Goal: Transaction & Acquisition: Register for event/course

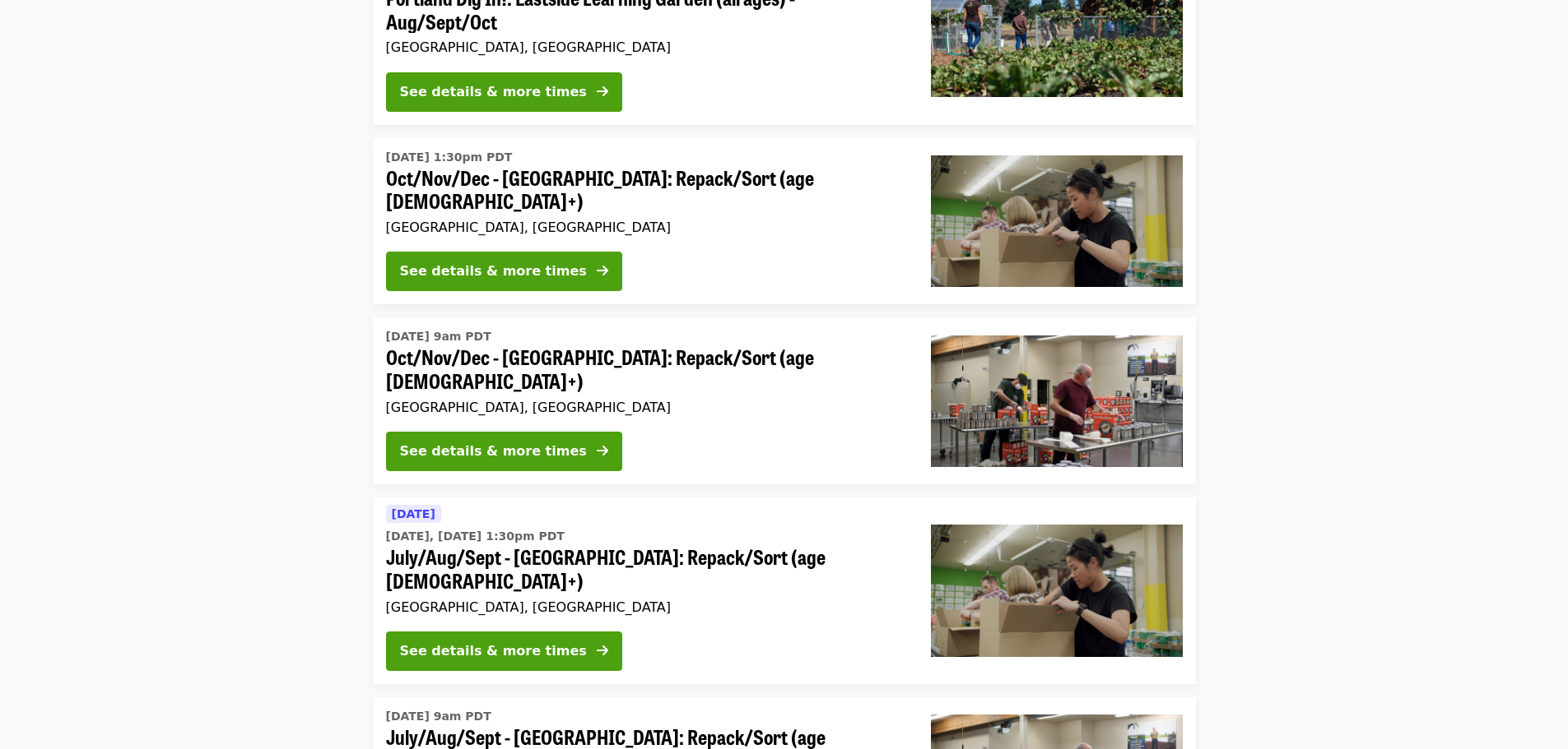
scroll to position [411, 0]
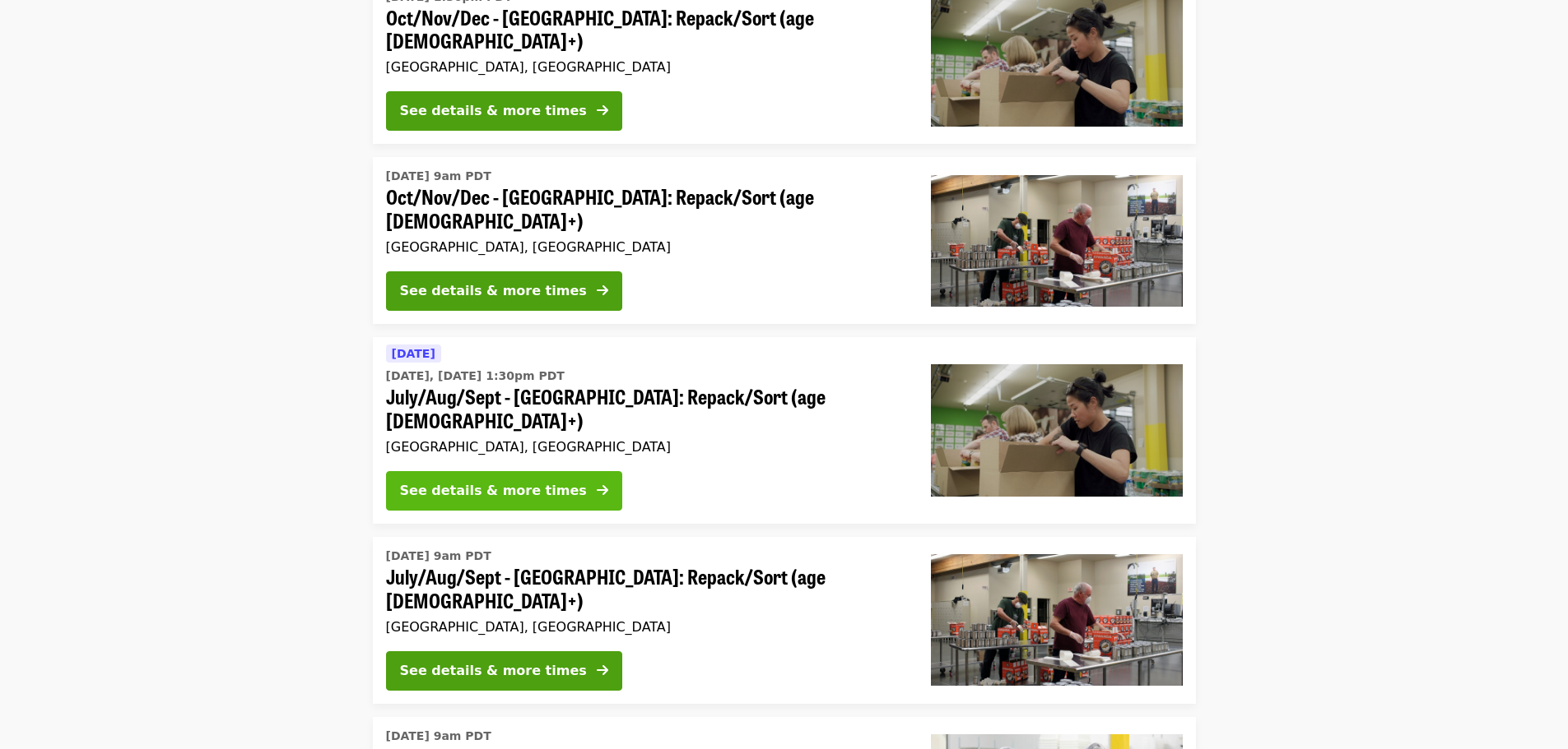
click at [555, 471] on button "See details & more times" at bounding box center [504, 490] width 236 height 39
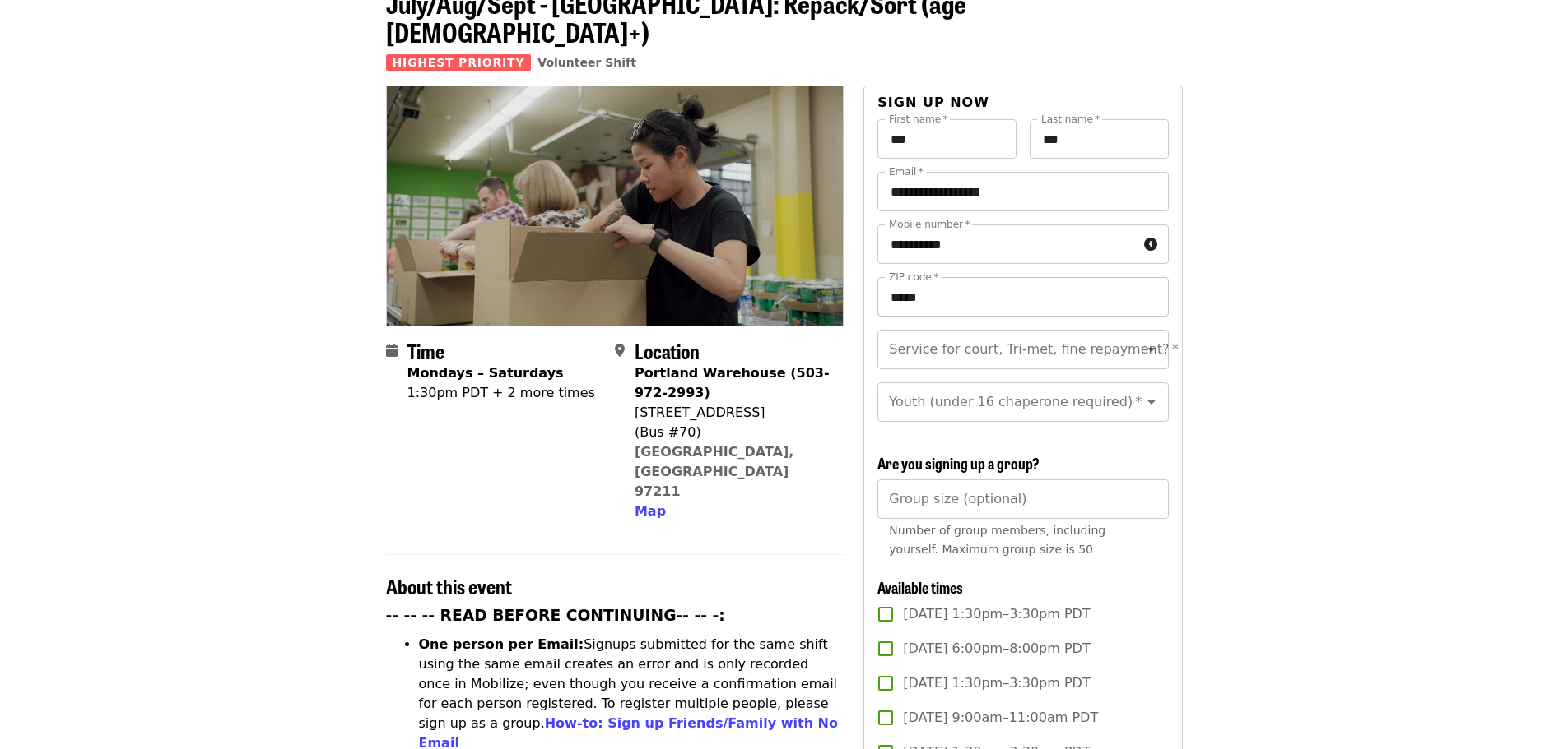
scroll to position [82, 0]
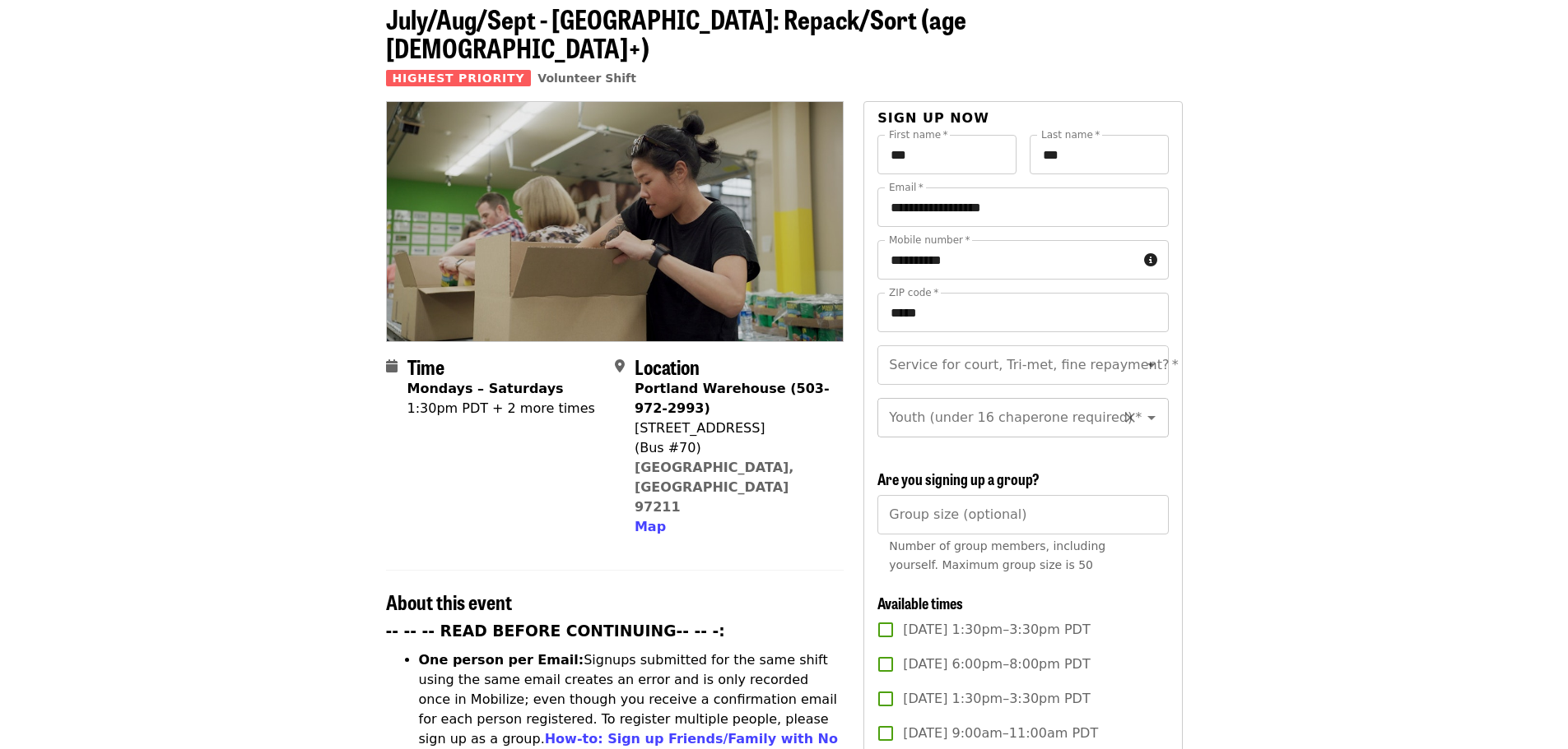
click at [1027, 398] on div "Youth (under 16 chaperone required)   * Youth (under 16 chaperone required) *" at bounding box center [1022, 417] width 290 height 39
click at [940, 443] on li "16 and older" at bounding box center [1016, 446] width 278 height 30
type input "**********"
click at [1069, 345] on div "Service for court, Tri-met, fine repayment?   * Service for court, Tri-met, fin…" at bounding box center [1022, 364] width 290 height 39
click at [1023, 377] on li "No" at bounding box center [1016, 381] width 278 height 30
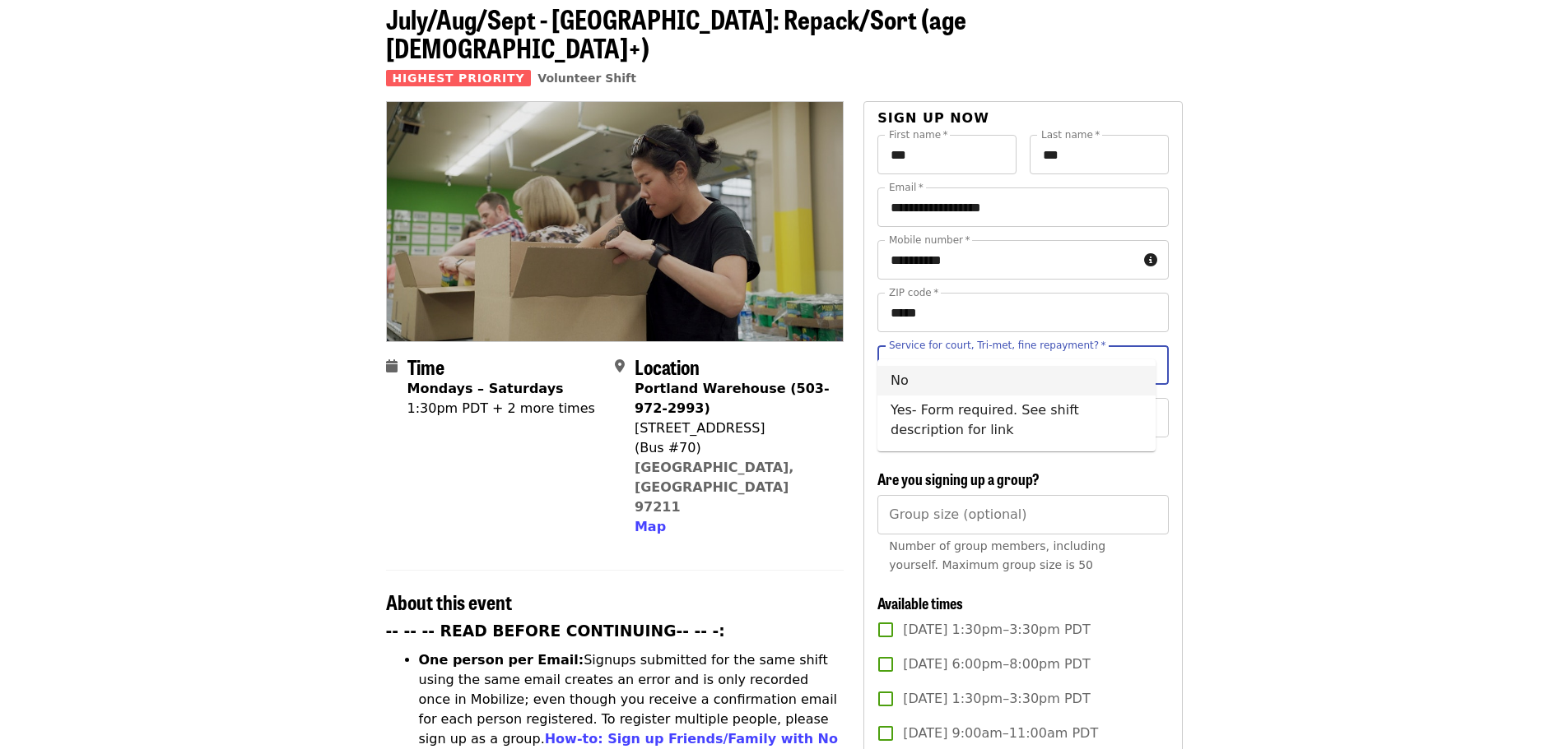
type input "**"
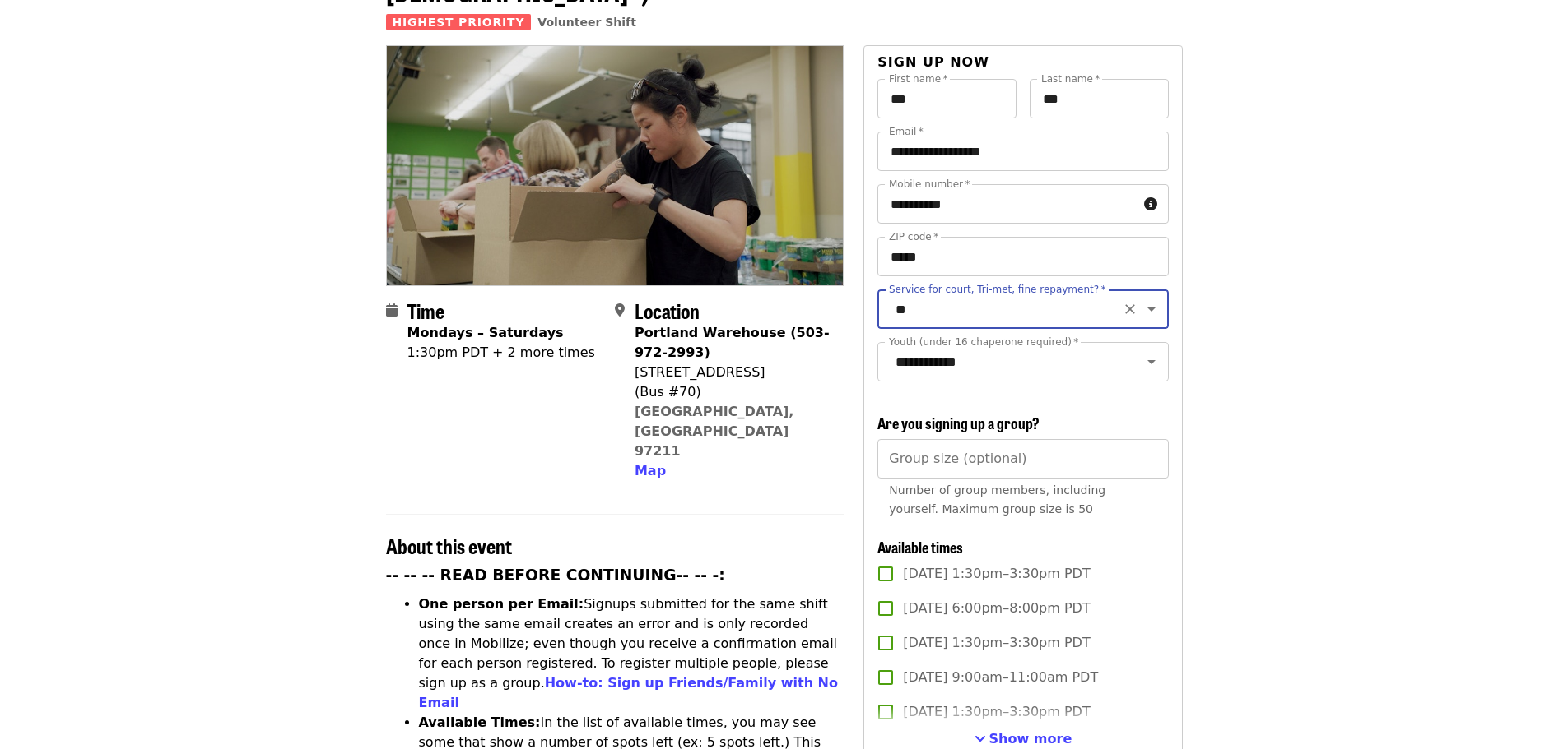
scroll to position [165, 0]
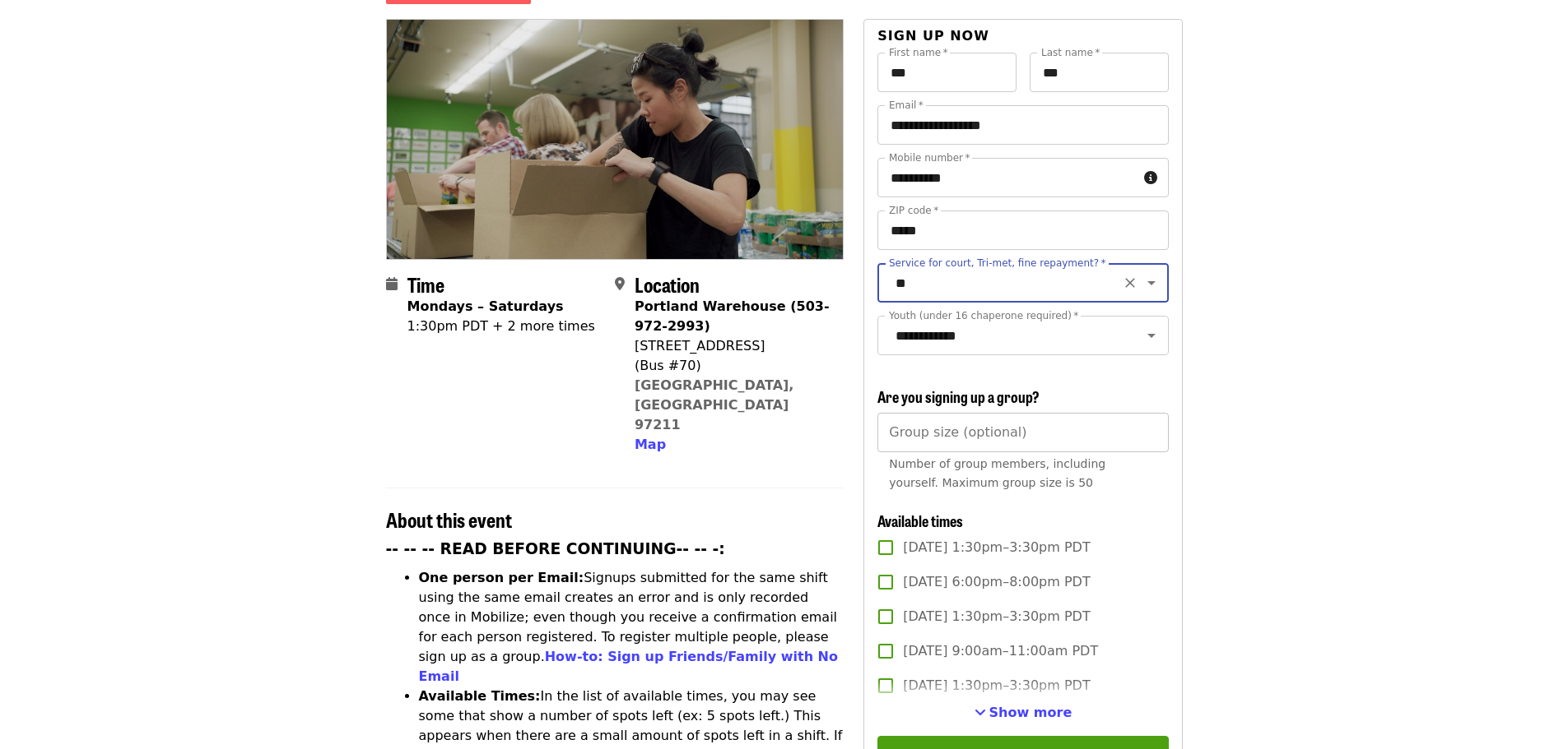
click at [1041, 436] on input "Group size (optional)" at bounding box center [1022, 432] width 290 height 39
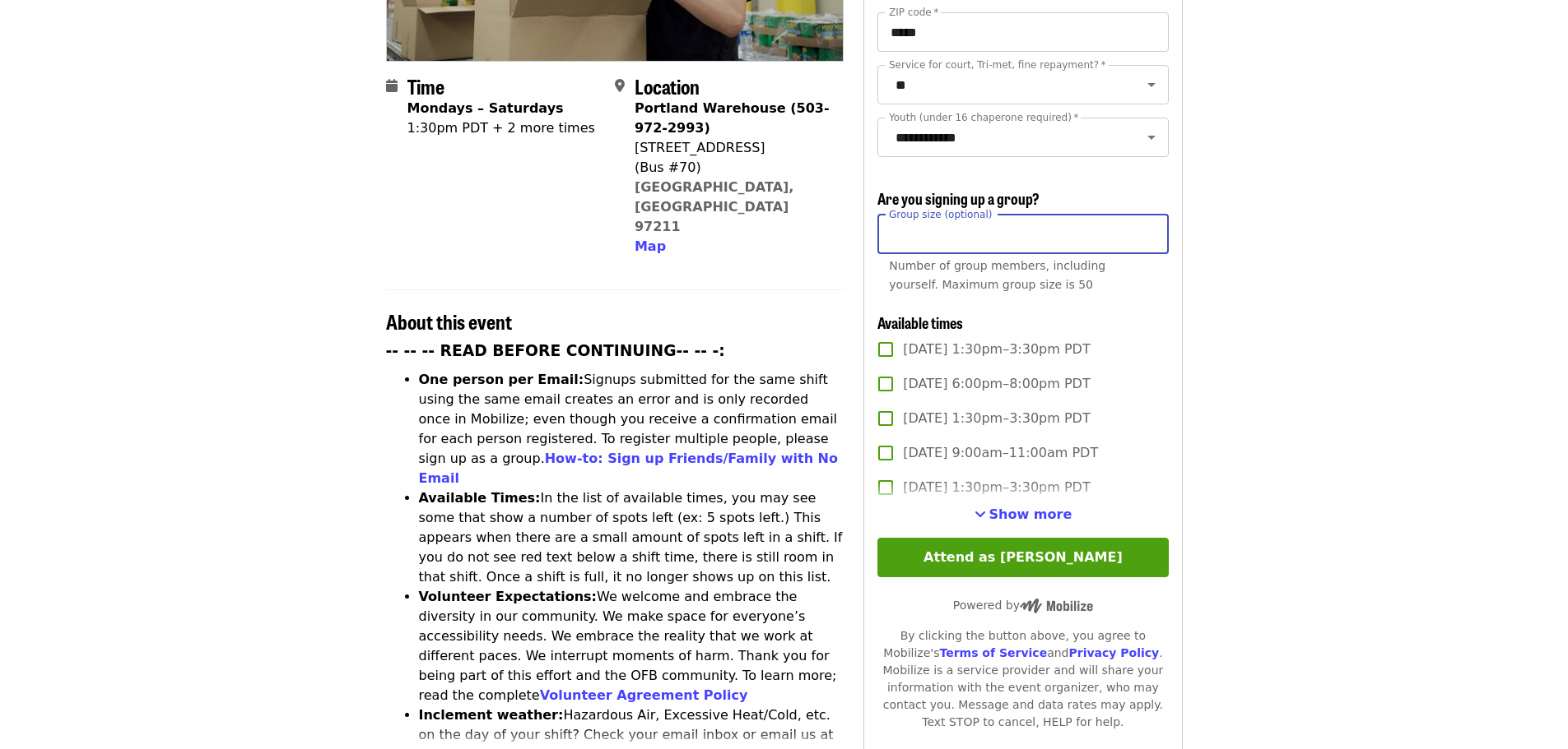
scroll to position [494, 0]
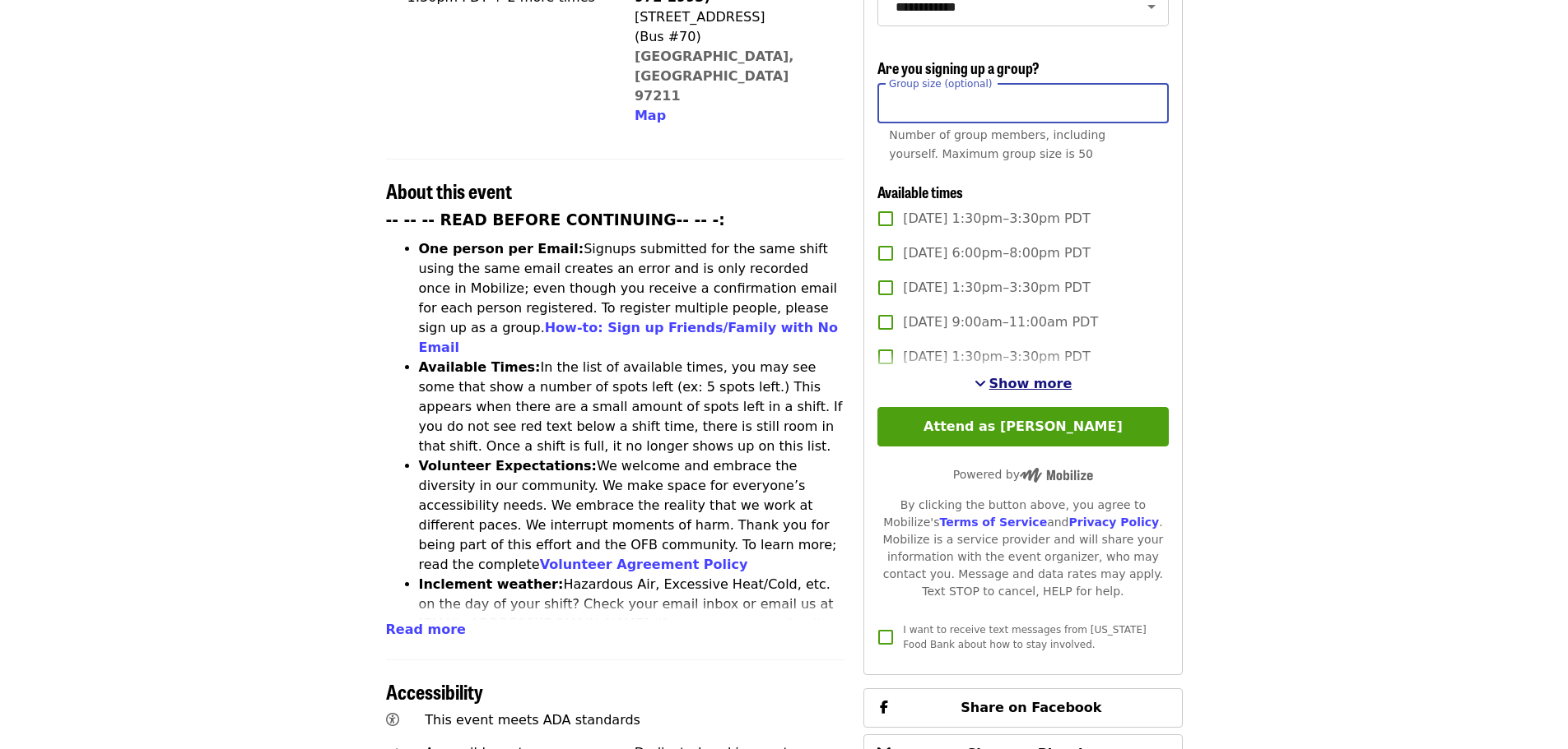
type input "*"
click at [1031, 376] on span "Show more" at bounding box center [1031, 383] width 83 height 16
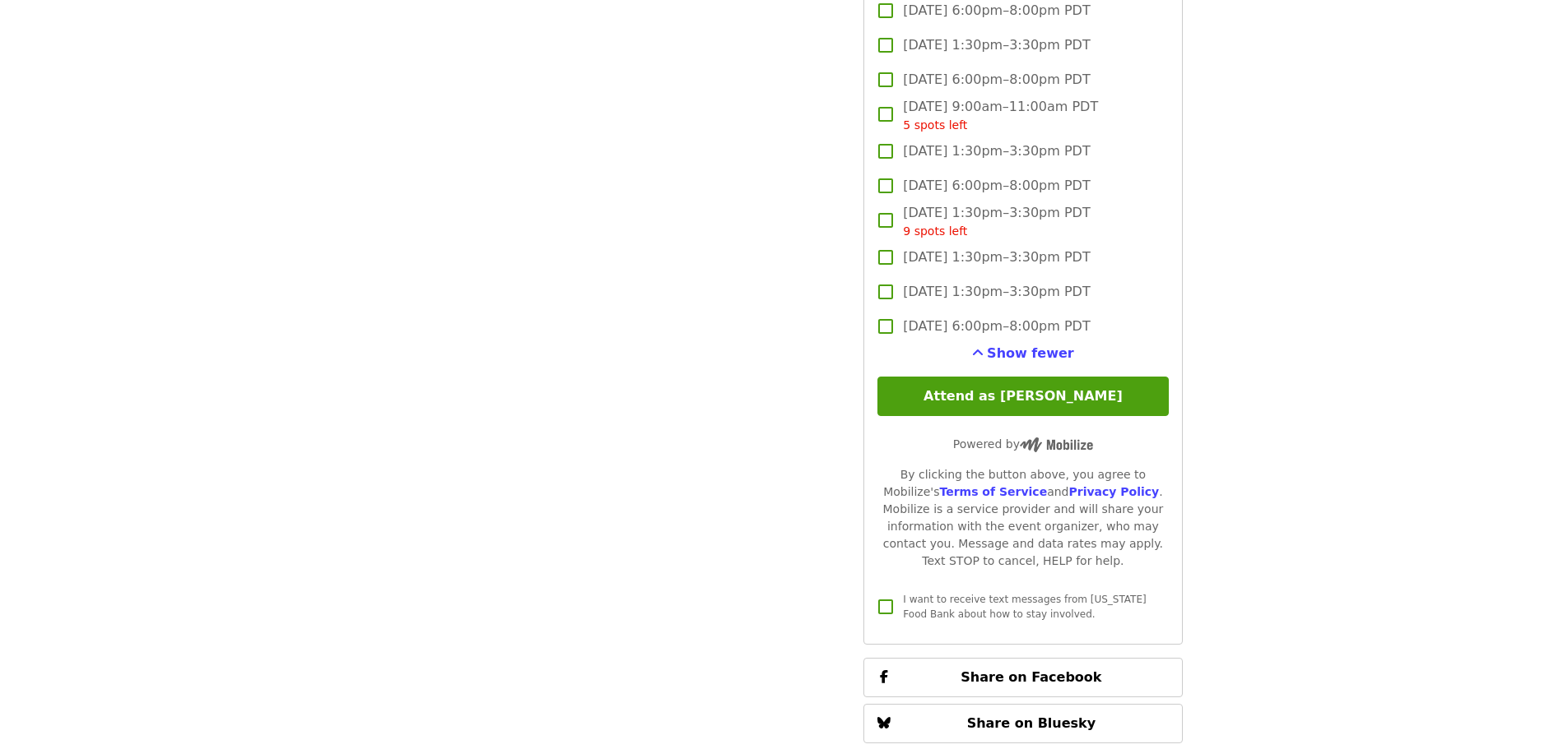
scroll to position [2056, 0]
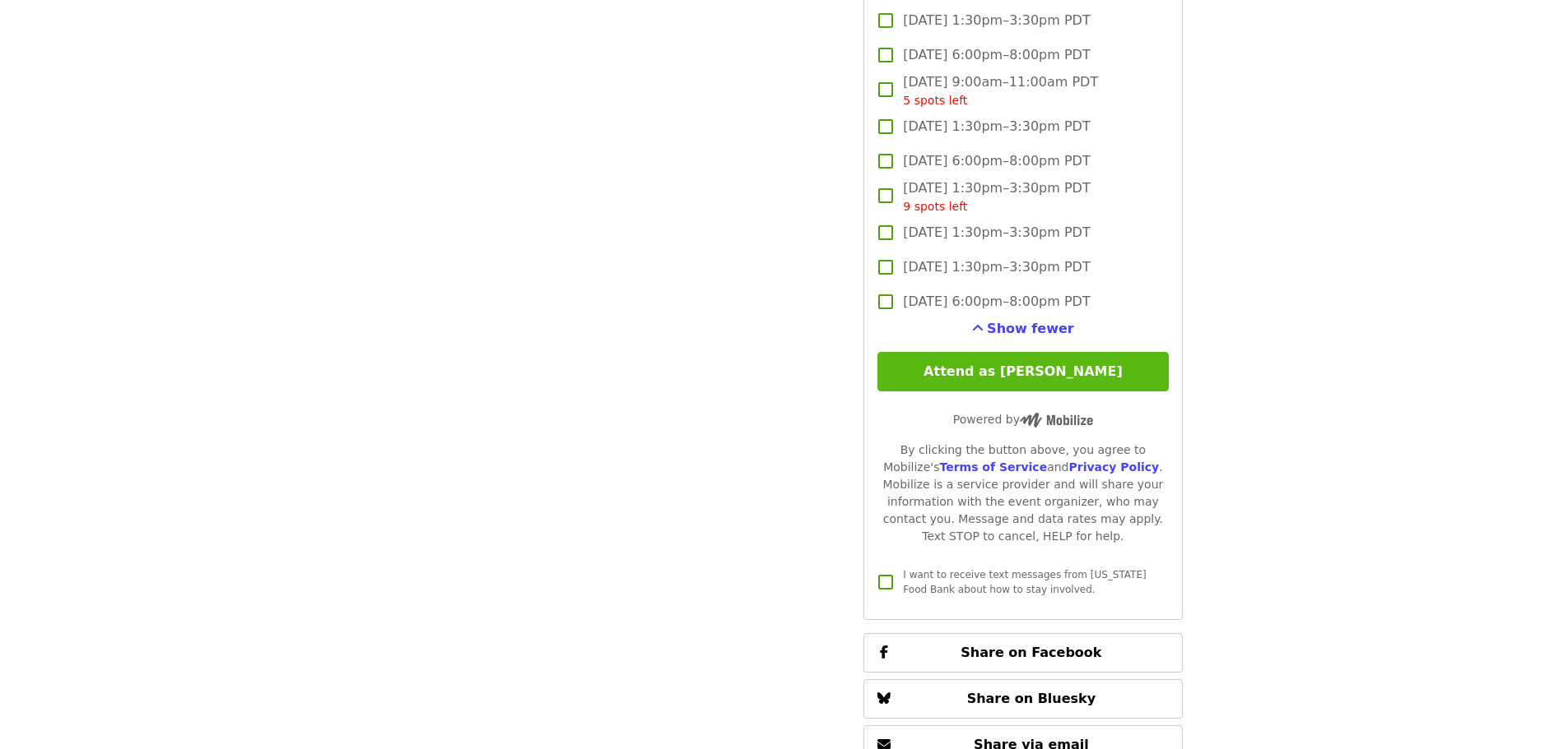
click at [1052, 362] on button "Attend as [PERSON_NAME]" at bounding box center [1022, 371] width 290 height 39
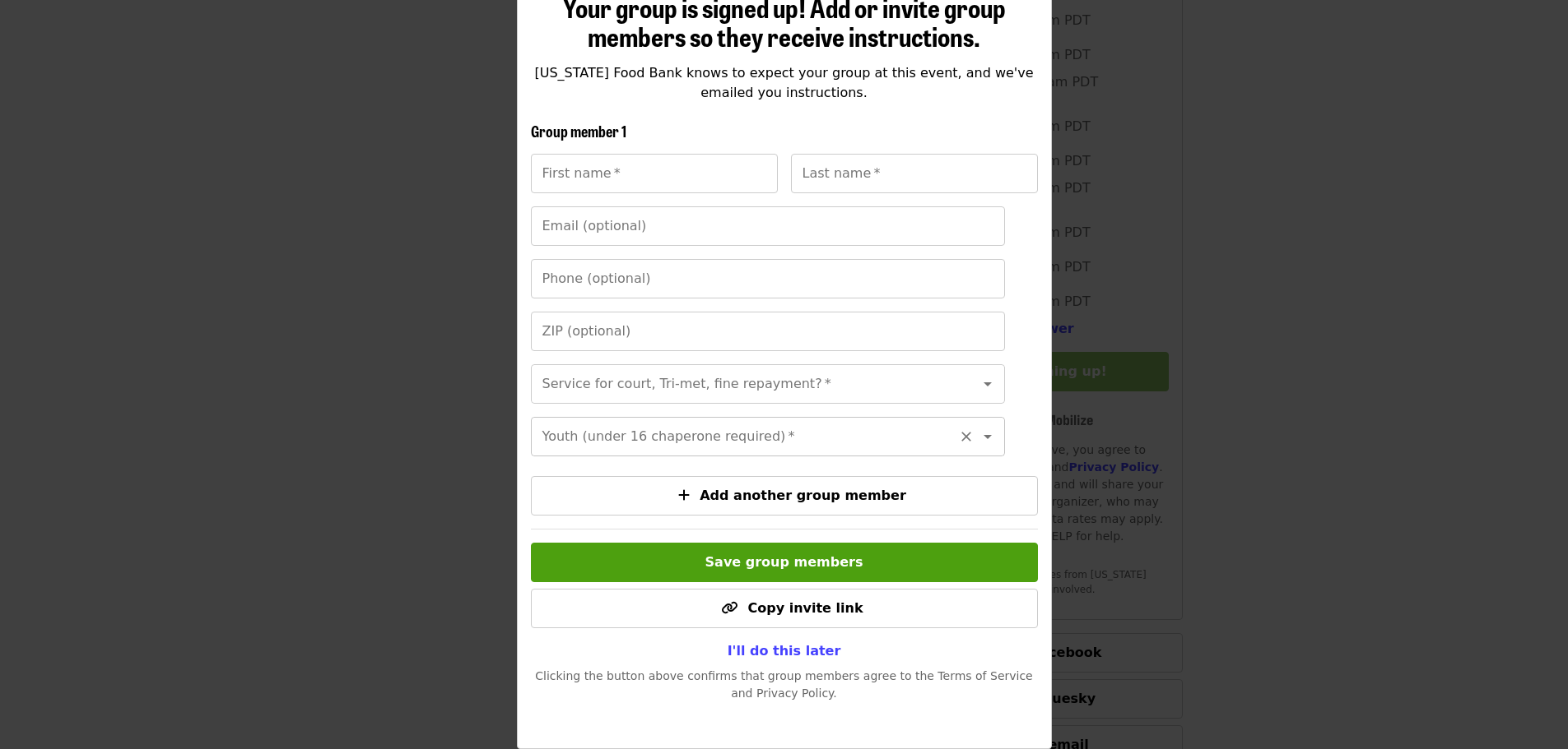
scroll to position [232, 0]
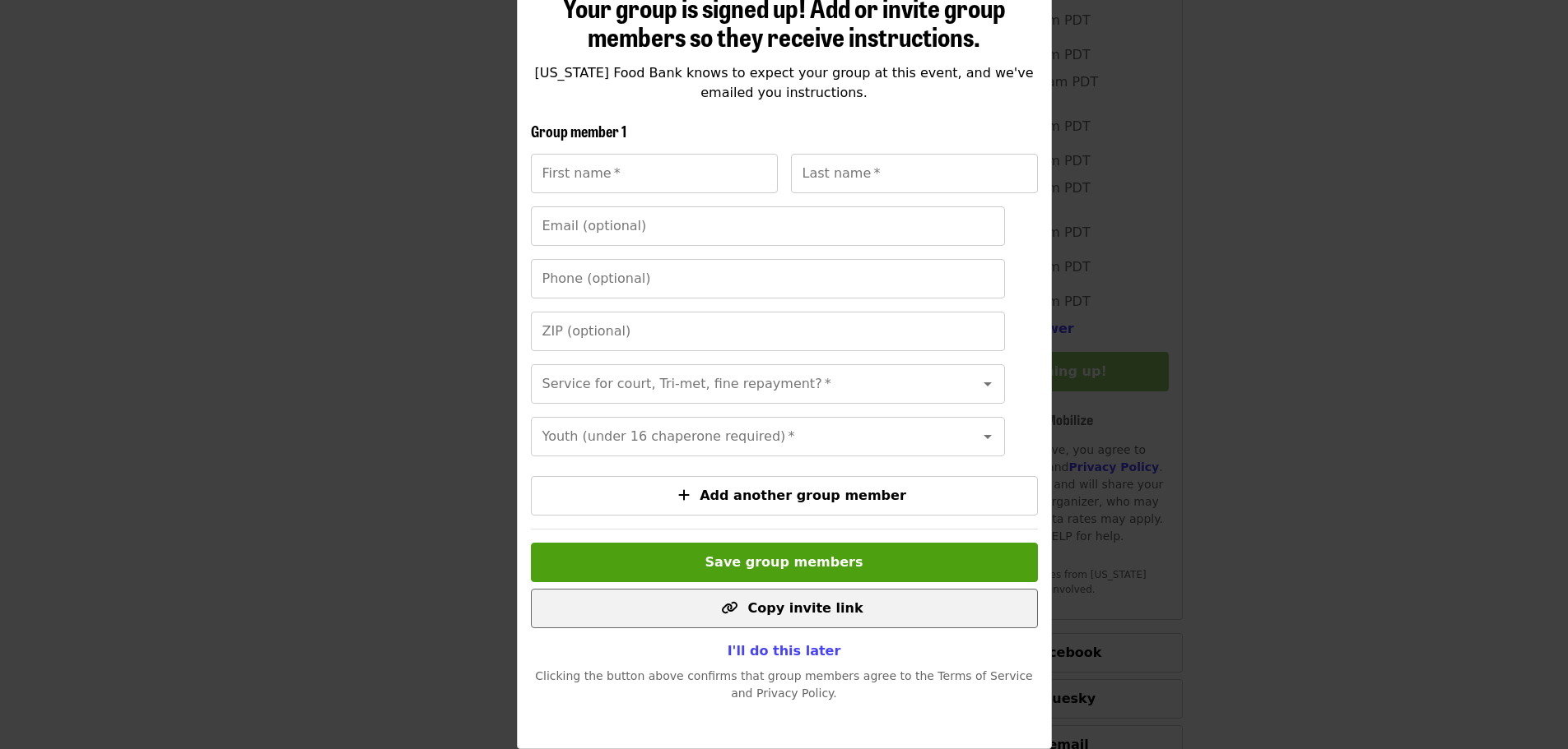
click at [803, 601] on span "Copy invite link" at bounding box center [804, 608] width 115 height 16
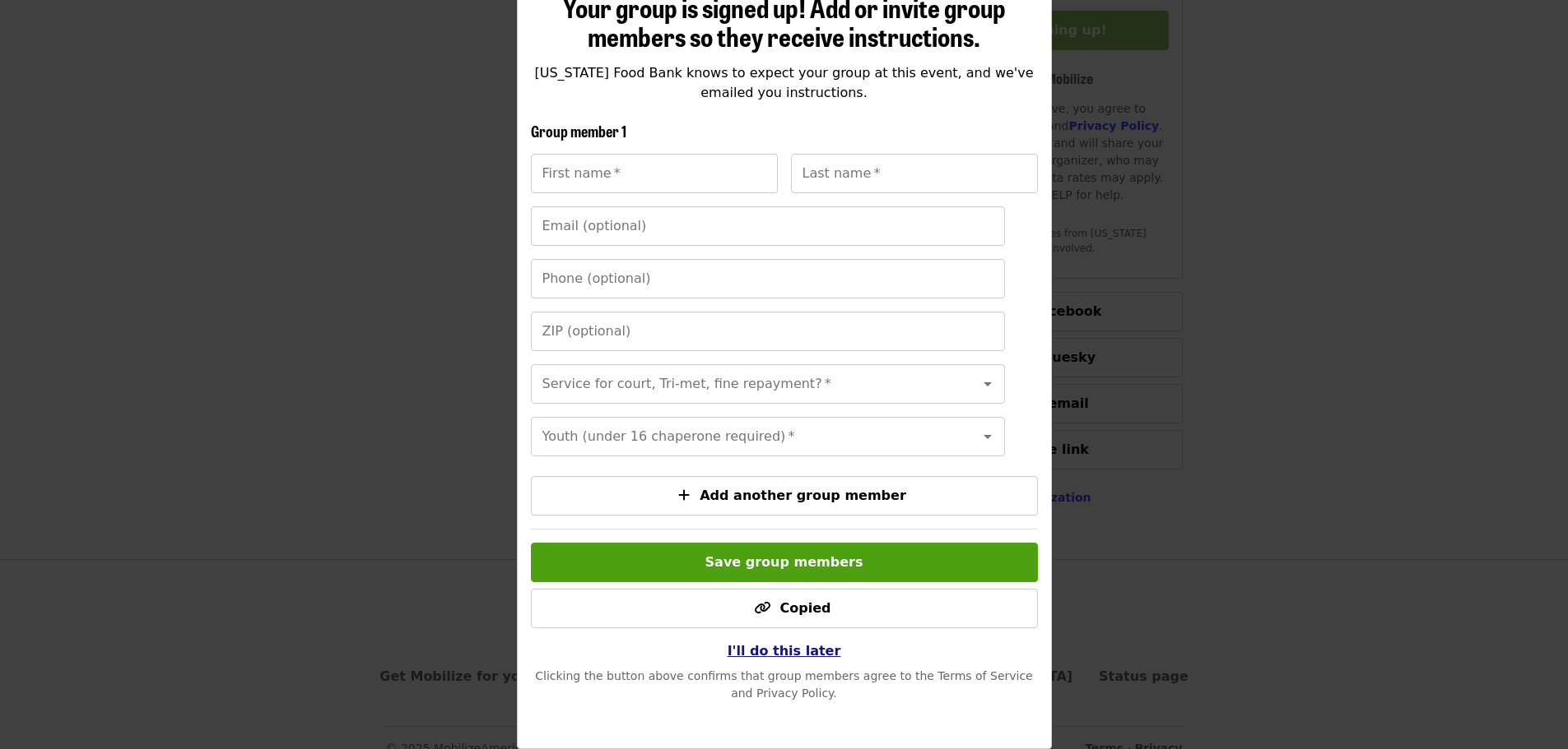
drag, startPoint x: 802, startPoint y: 647, endPoint x: 810, endPoint y: 638, distance: 12.0
click at [803, 646] on span "I'll do this later" at bounding box center [784, 651] width 114 height 16
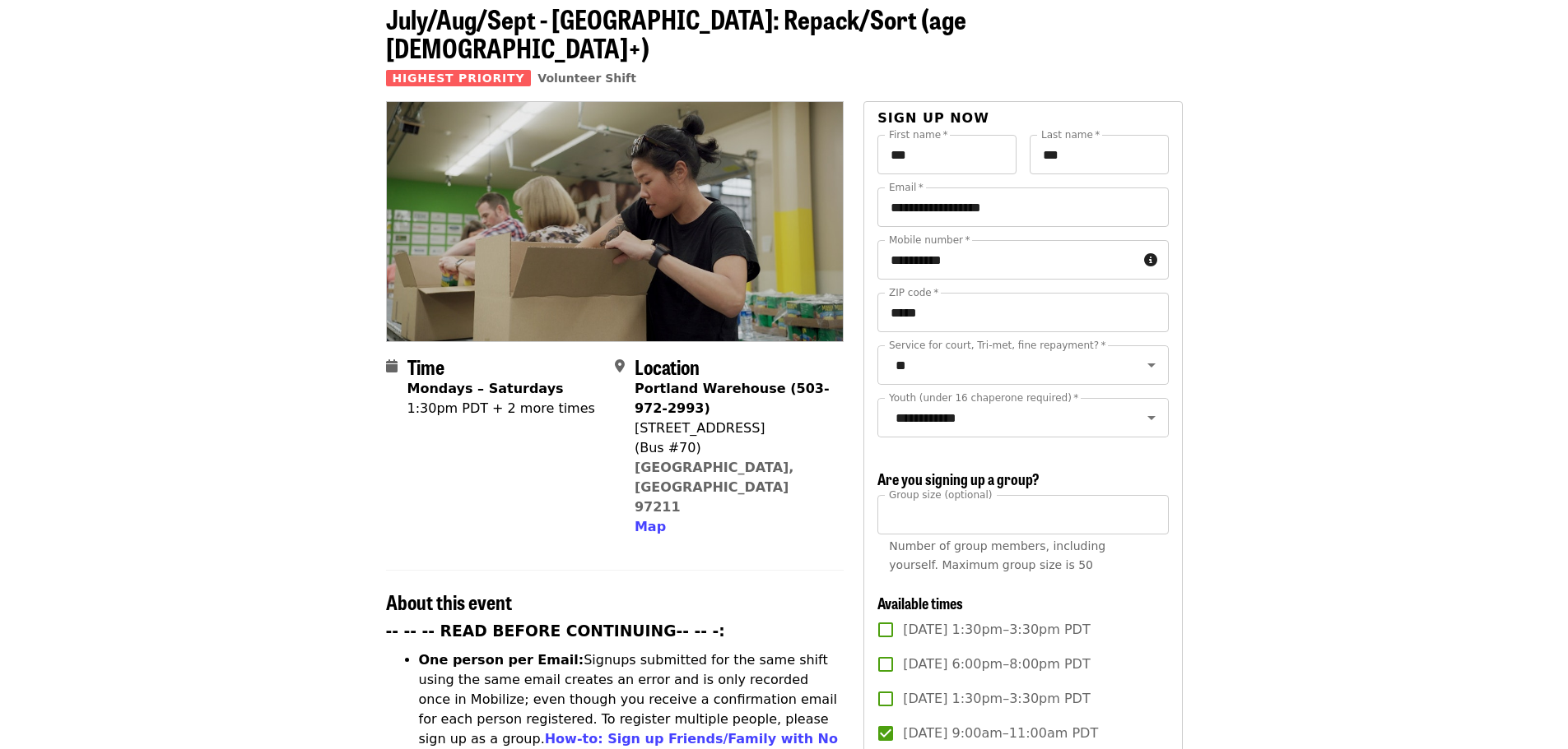
scroll to position [575, 0]
